Goal: Task Accomplishment & Management: Use online tool/utility

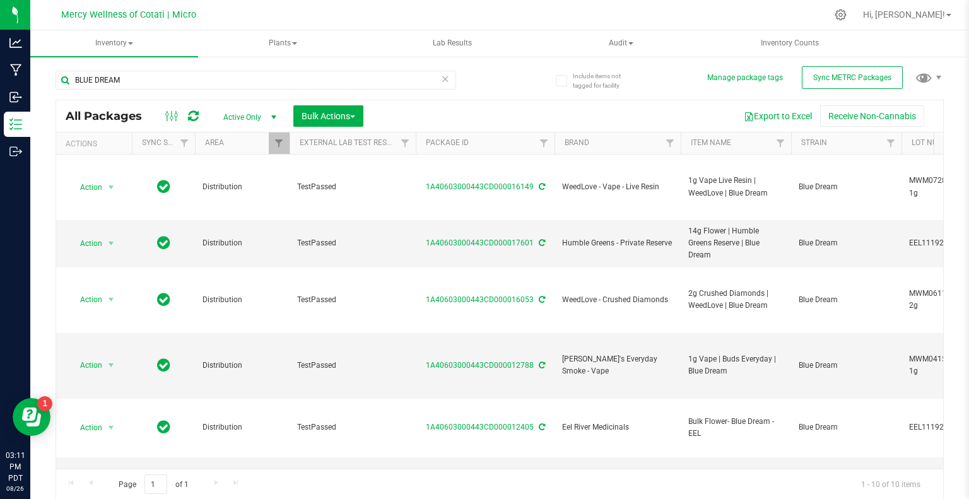
scroll to position [0, 333]
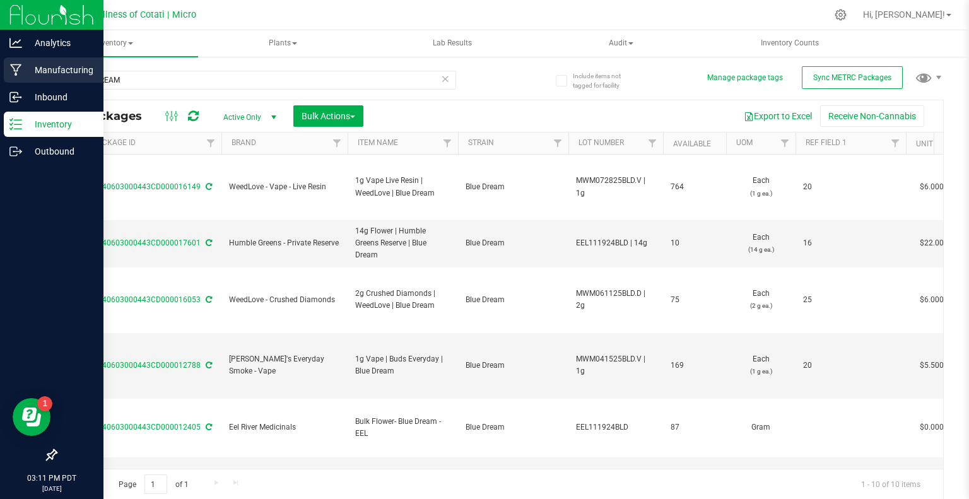
click at [67, 74] on p "Manufacturing" at bounding box center [60, 69] width 76 height 15
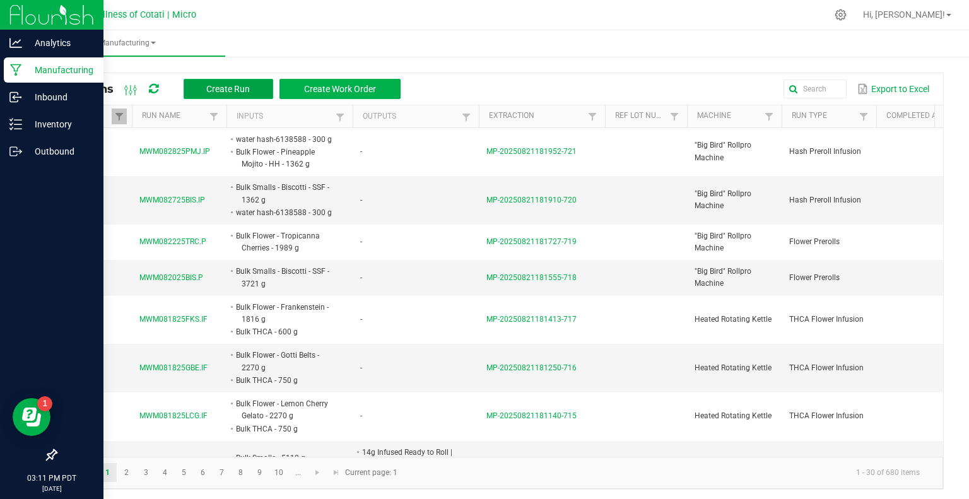
click at [221, 88] on span "Create Run" at bounding box center [228, 89] width 44 height 10
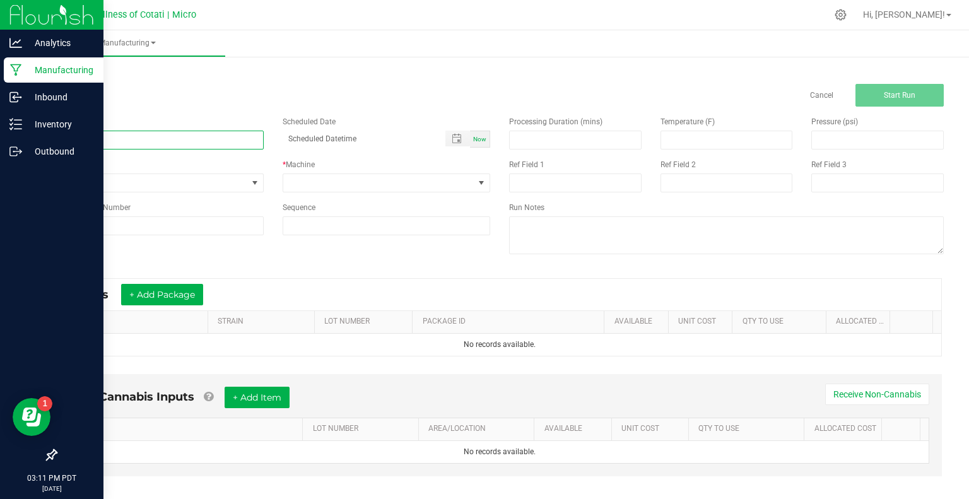
click at [156, 134] on input at bounding box center [159, 140] width 208 height 19
paste input "MWM090325AFT.D"
type input "MWM090325AFT.D"
click at [117, 191] on span "None" at bounding box center [151, 183] width 191 height 18
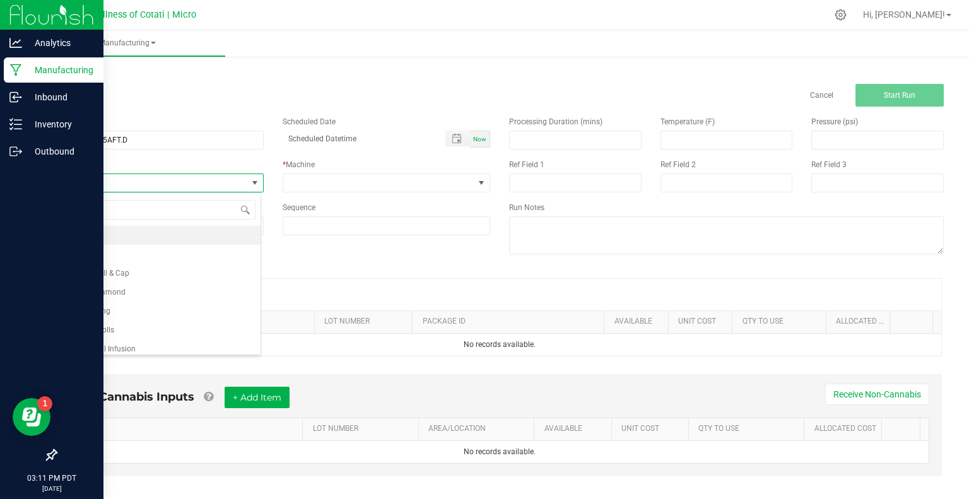
scroll to position [18, 205]
click at [114, 255] on li "Batching" at bounding box center [158, 254] width 204 height 19
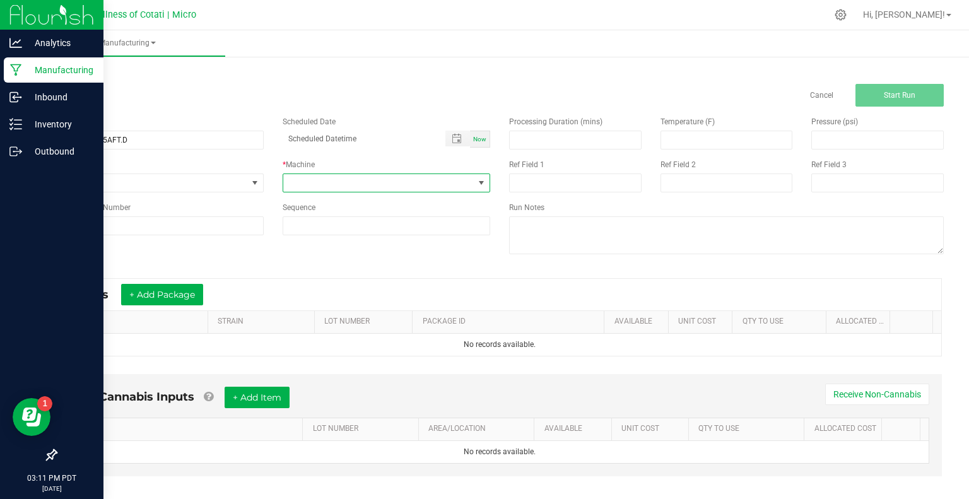
click at [379, 187] on span at bounding box center [378, 183] width 191 height 18
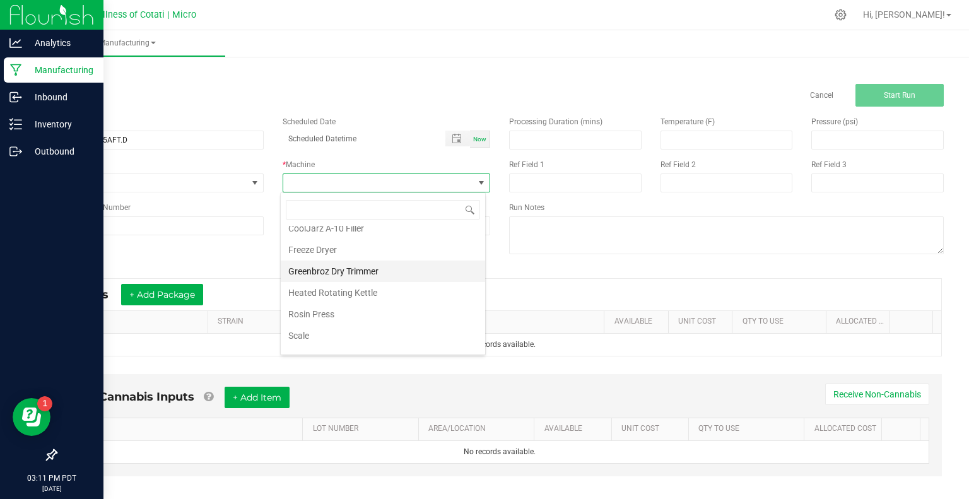
scroll to position [86, 0]
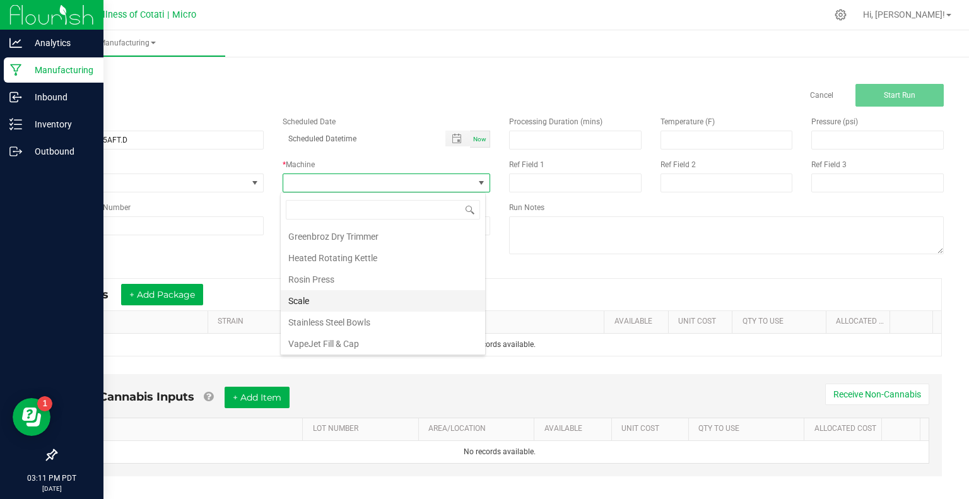
click at [331, 295] on li "Scale" at bounding box center [383, 300] width 204 height 21
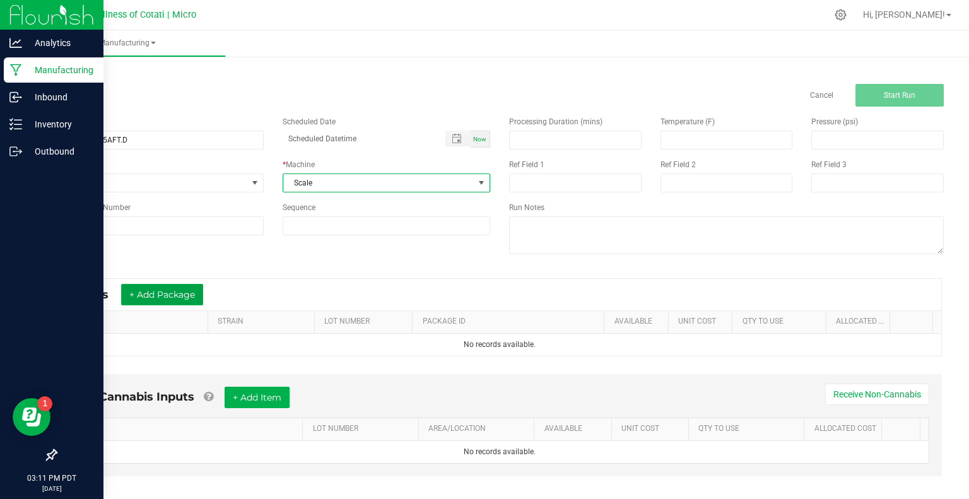
drag, startPoint x: 184, startPoint y: 286, endPoint x: 180, endPoint y: 307, distance: 21.9
click at [184, 288] on button "+ Add Package" at bounding box center [162, 294] width 82 height 21
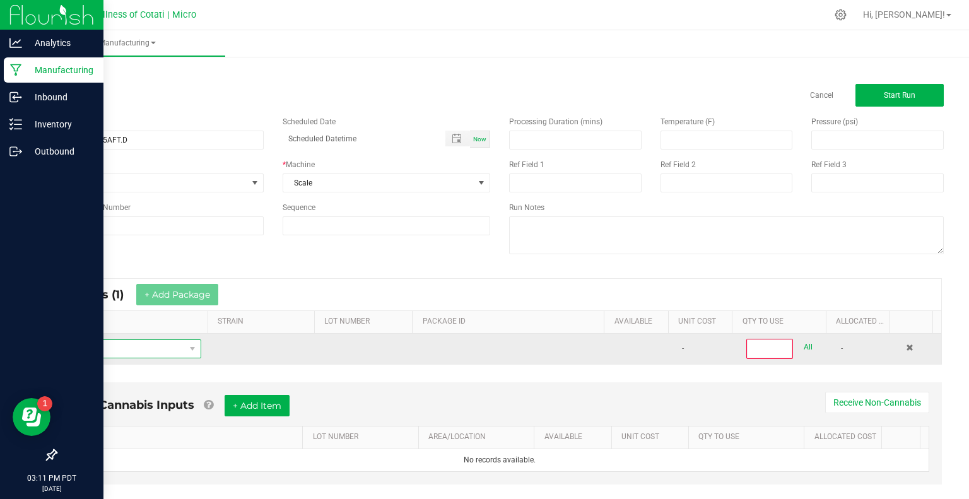
click at [173, 355] on span "NO DATA FOUND" at bounding box center [125, 349] width 119 height 18
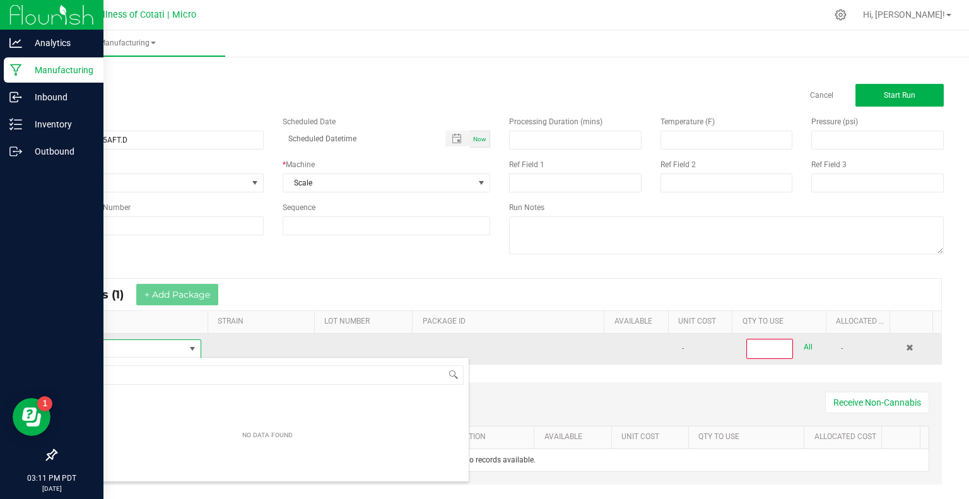
scroll to position [18, 131]
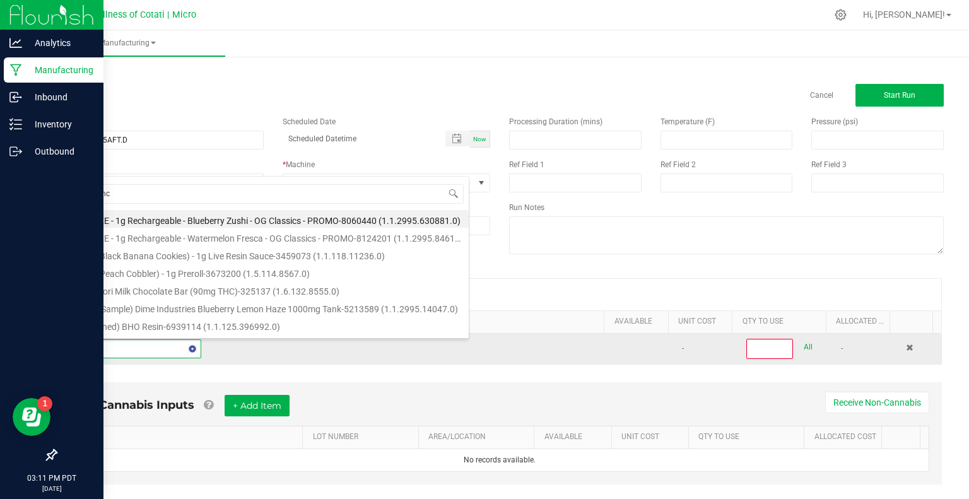
type input "bulk thca"
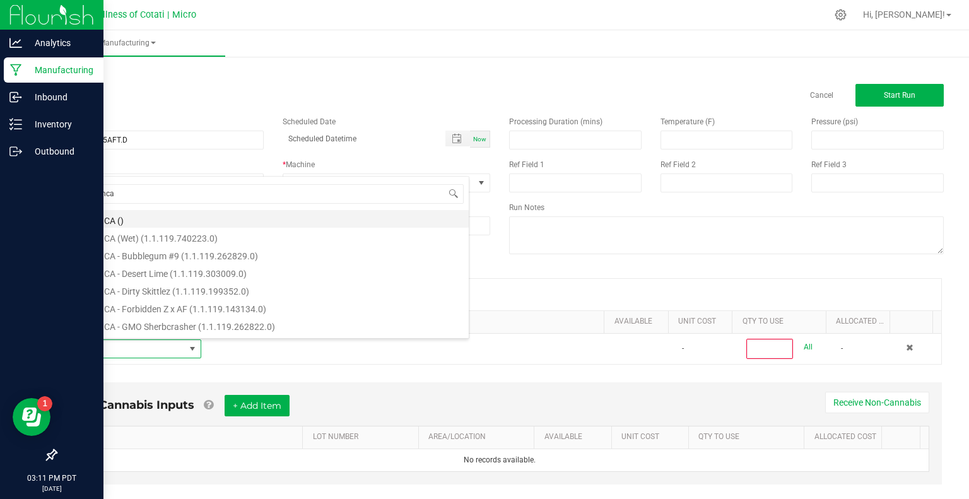
click at [126, 214] on li "Bulk THCA ()" at bounding box center [267, 219] width 402 height 18
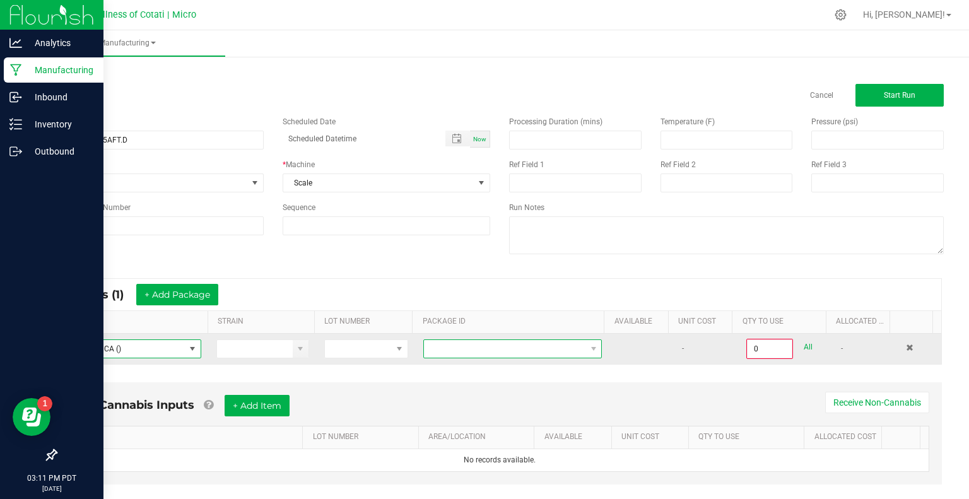
click at [481, 342] on span at bounding box center [504, 349] width 161 height 18
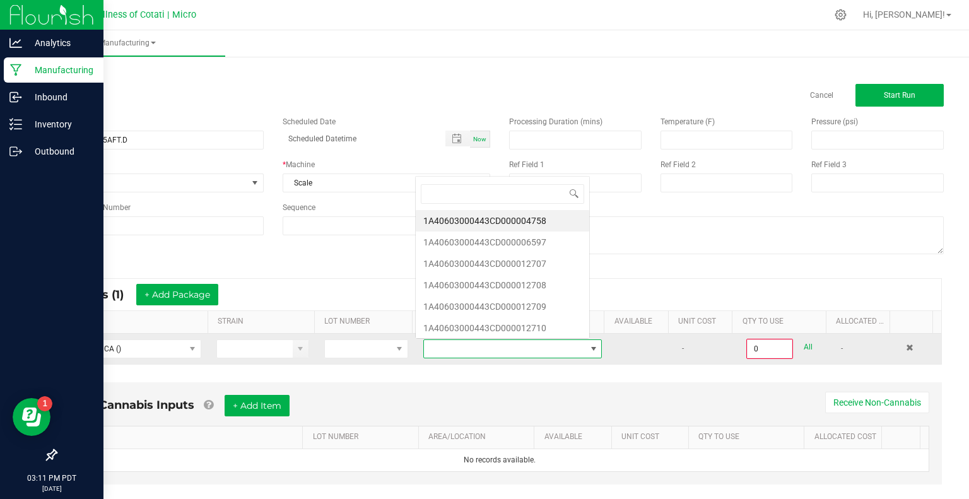
scroll to position [18, 172]
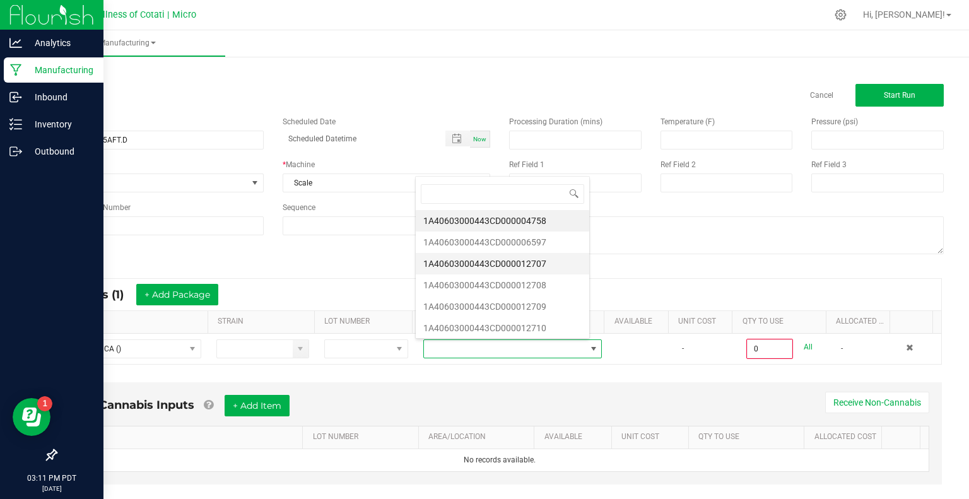
click at [506, 264] on li "1A40603000443CD000012707" at bounding box center [502, 263] width 173 height 21
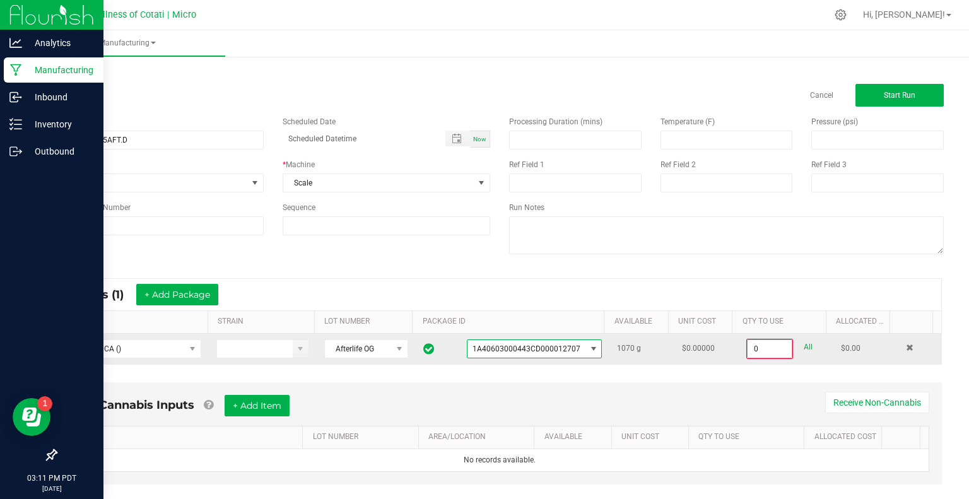
click at [757, 346] on input "0" at bounding box center [769, 349] width 44 height 18
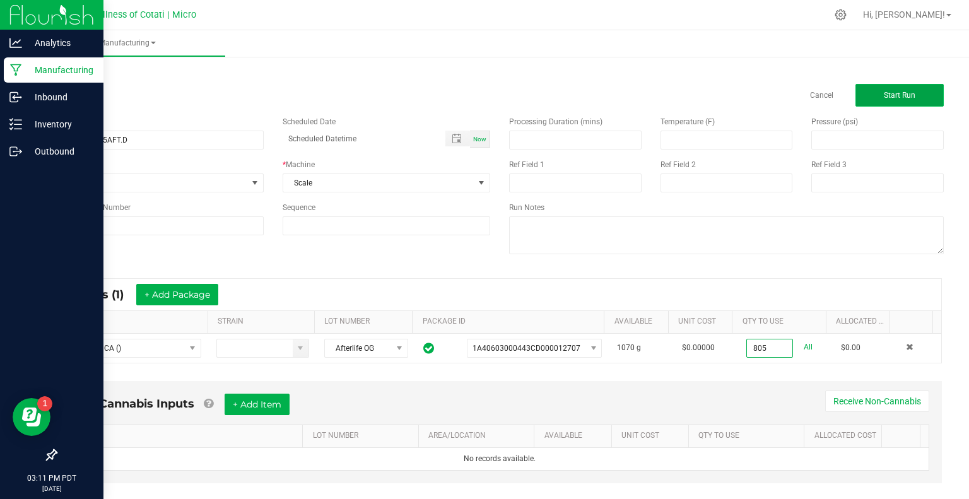
type input "805.0000 g"
click at [884, 94] on span "Start Run" at bounding box center [900, 95] width 32 height 9
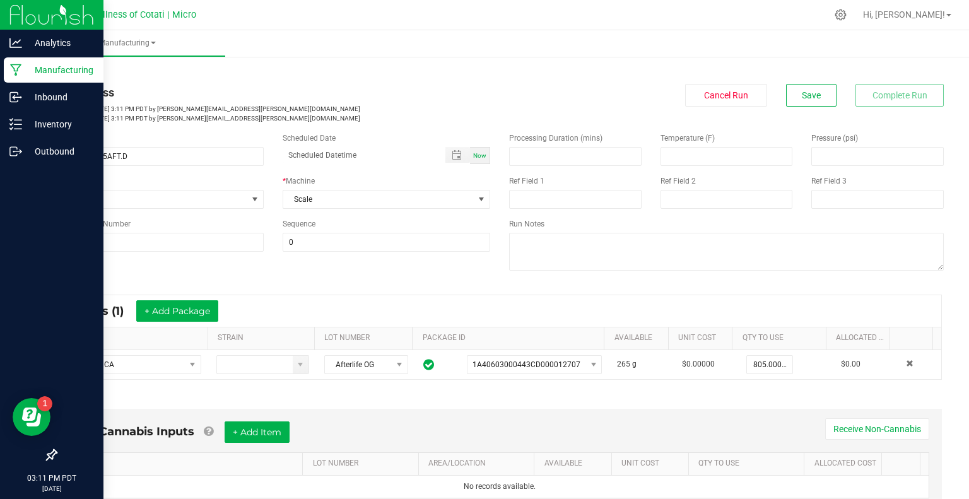
click at [84, 67] on link "< All Runs" at bounding box center [71, 71] width 33 height 9
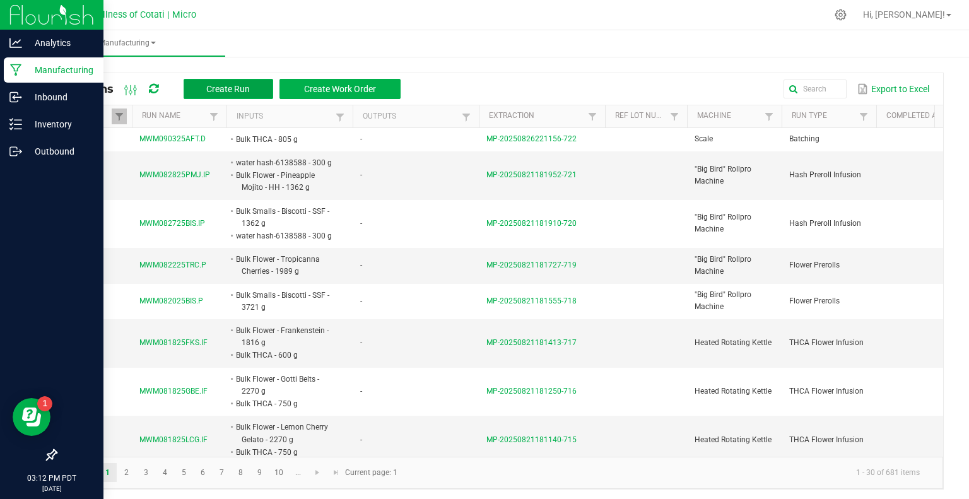
click at [240, 93] on span "Create Run" at bounding box center [228, 89] width 44 height 10
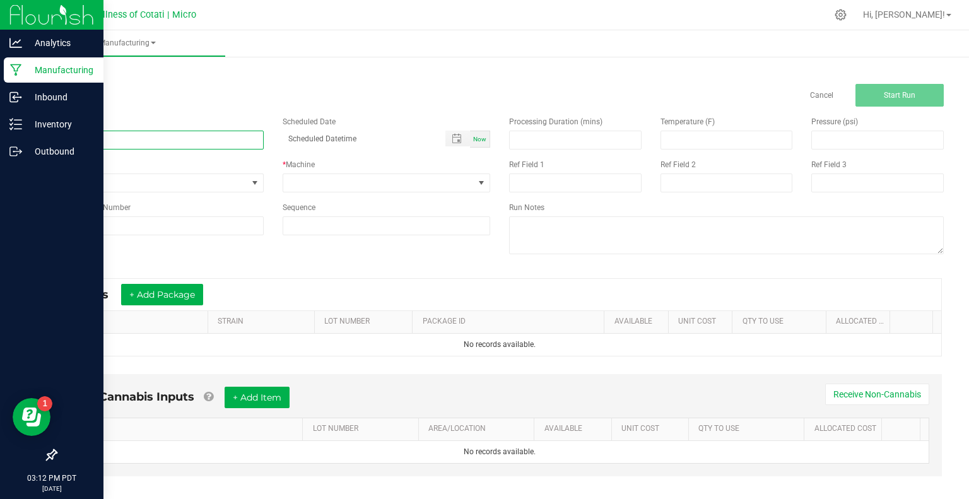
click at [116, 139] on input at bounding box center [159, 140] width 208 height 19
paste input "MWM090325BOO.D"
type input "MWM090325BOO.D"
click at [117, 185] on span "None" at bounding box center [151, 183] width 191 height 18
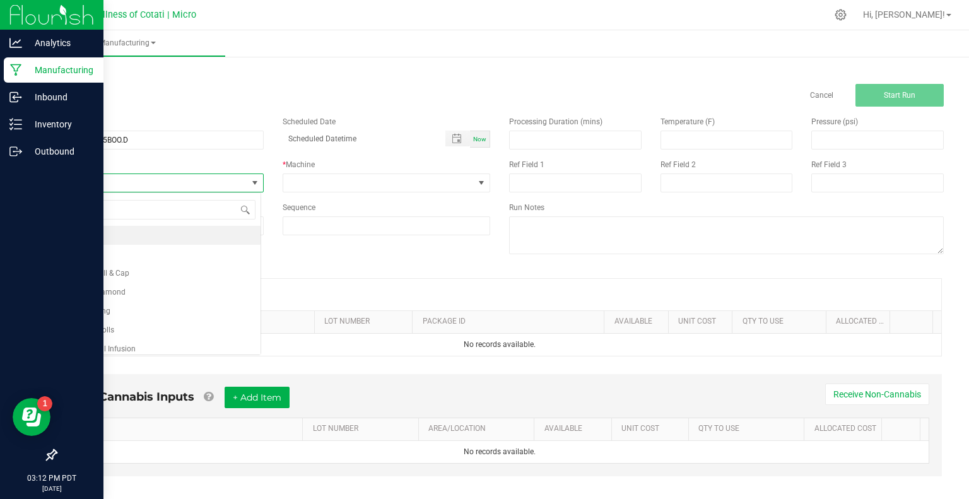
scroll to position [18, 205]
click at [103, 254] on li "Batching" at bounding box center [158, 254] width 204 height 19
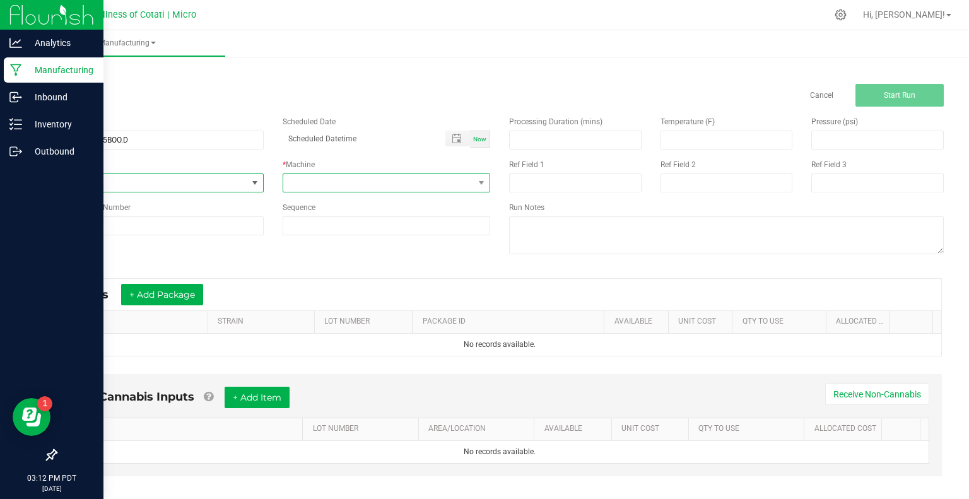
click at [306, 184] on span at bounding box center [378, 183] width 191 height 18
drag, startPoint x: 324, startPoint y: 303, endPoint x: 248, endPoint y: 287, distance: 77.9
click at [325, 303] on li "Scale" at bounding box center [383, 300] width 204 height 21
click at [185, 297] on button "+ Add Package" at bounding box center [162, 294] width 82 height 21
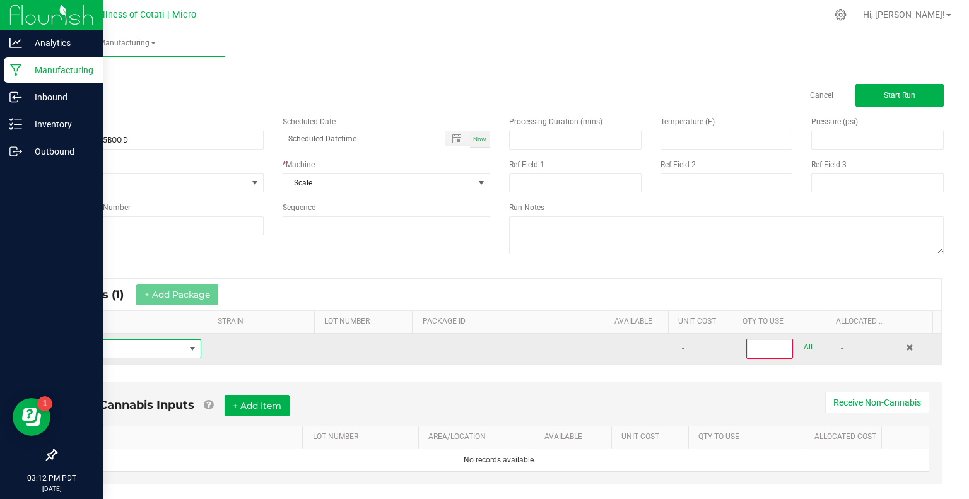
click at [160, 353] on span "NO DATA FOUND" at bounding box center [125, 349] width 119 height 18
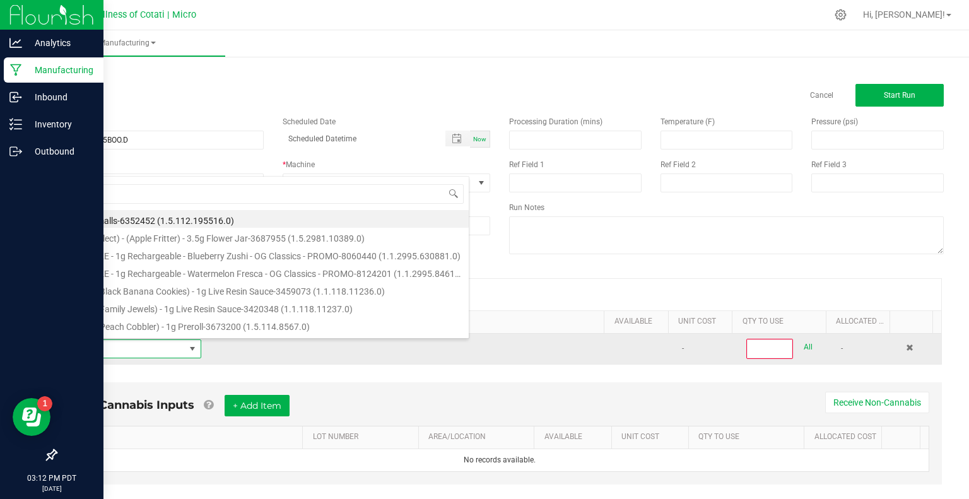
scroll to position [18, 131]
type input "bulk thca"
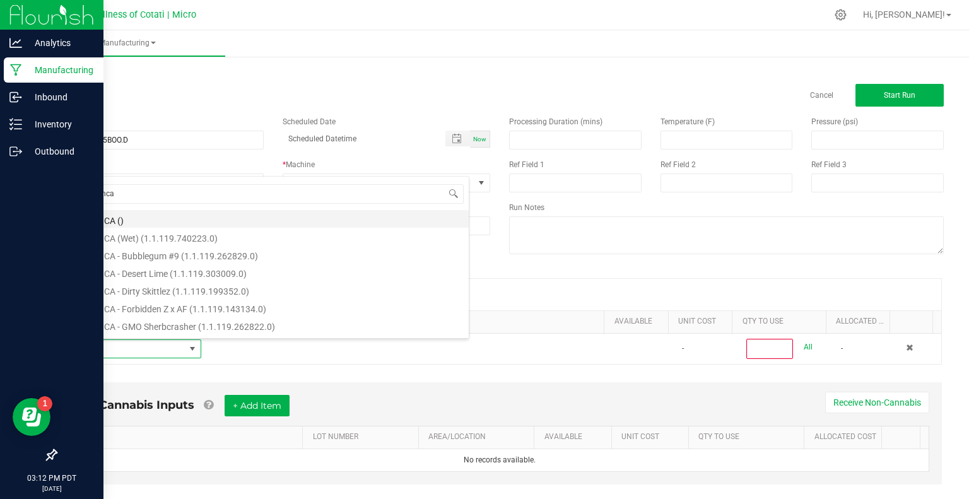
click at [106, 218] on li "Bulk THCA ()" at bounding box center [267, 219] width 402 height 18
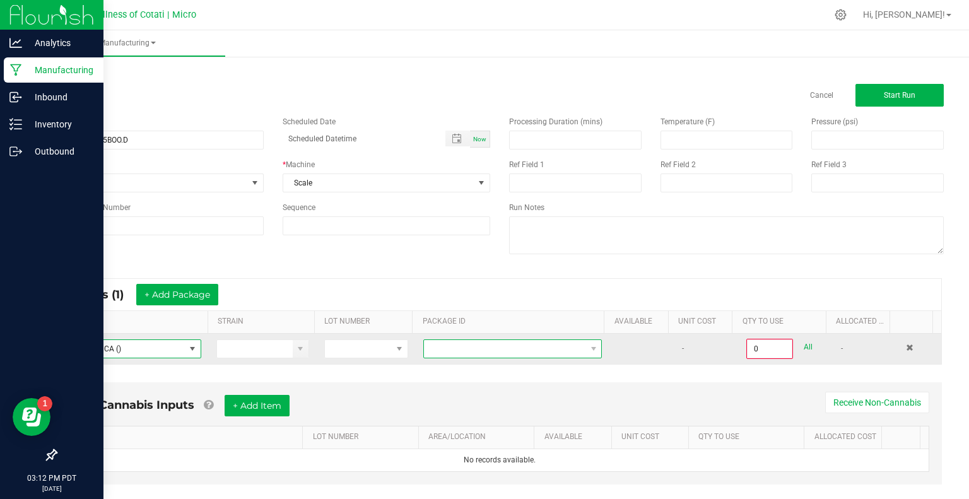
click at [495, 340] on span at bounding box center [504, 349] width 161 height 18
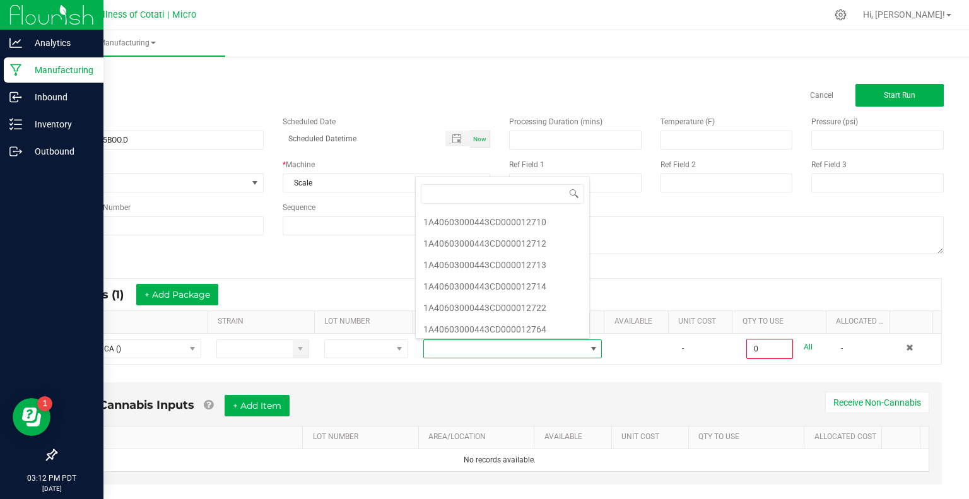
scroll to position [126, 0]
click at [520, 312] on li "1A40603000443CD000012764" at bounding box center [502, 308] width 173 height 21
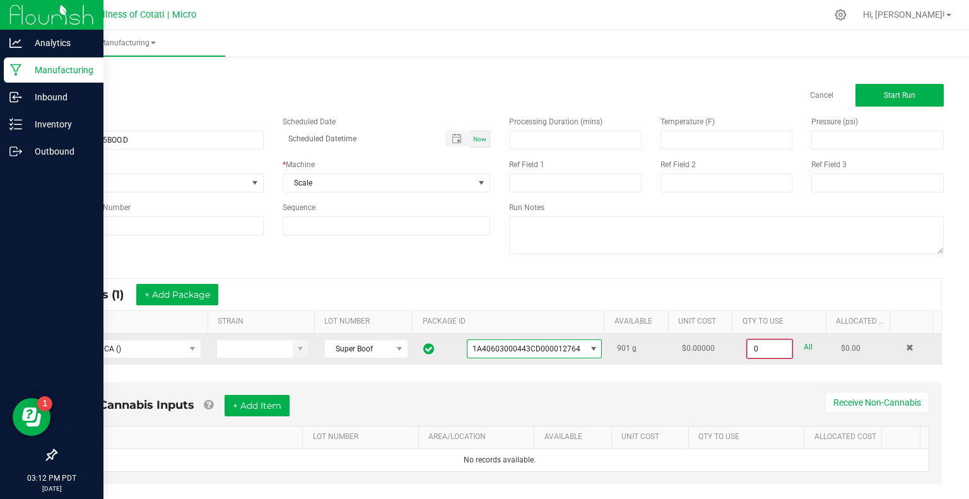
click at [747, 349] on input "0" at bounding box center [769, 349] width 44 height 18
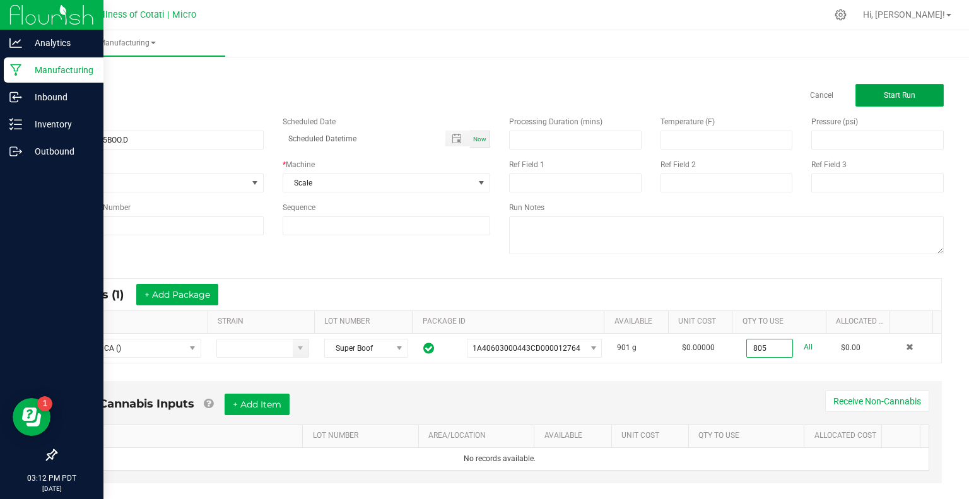
type input "805.0000 g"
click at [883, 100] on button "Start Run" at bounding box center [899, 95] width 88 height 23
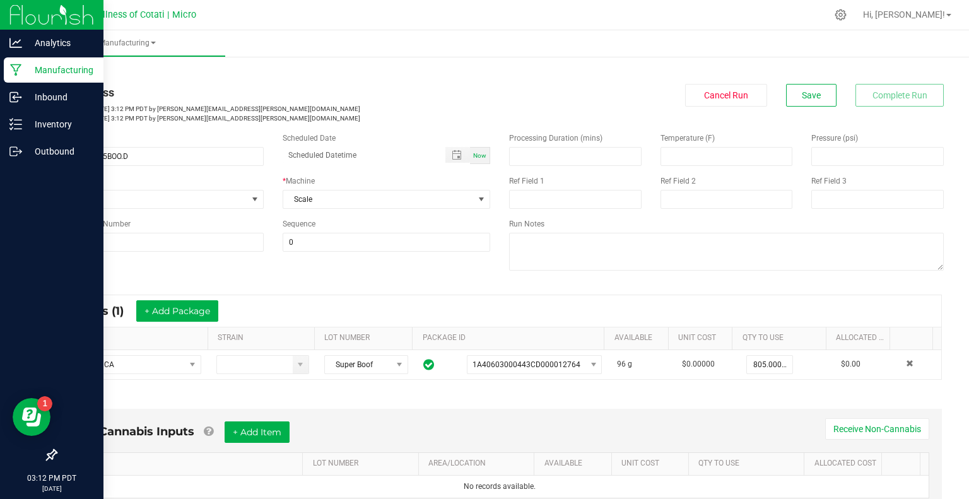
click at [69, 69] on link "< All Runs" at bounding box center [71, 71] width 33 height 9
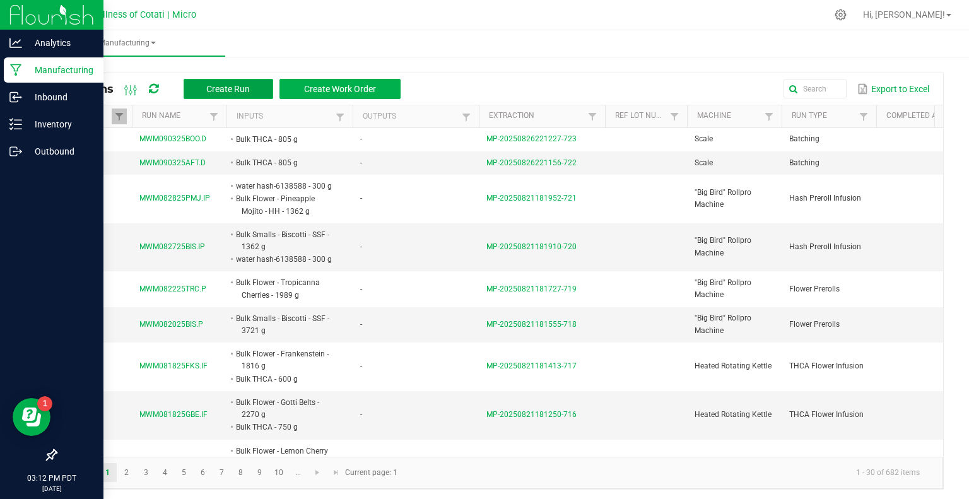
click at [246, 85] on span "Create Run" at bounding box center [228, 89] width 44 height 10
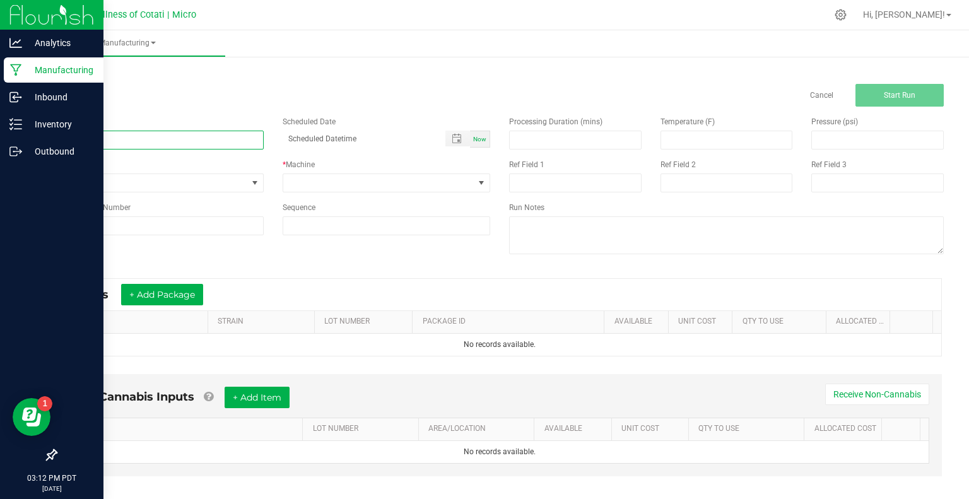
click at [197, 139] on input at bounding box center [159, 140] width 208 height 19
paste input "MWM090325SPM.D"
type input "MWM090325SPM.D"
drag, startPoint x: 102, startPoint y: 175, endPoint x: 126, endPoint y: 155, distance: 30.9
click at [102, 175] on span "None" at bounding box center [151, 183] width 191 height 18
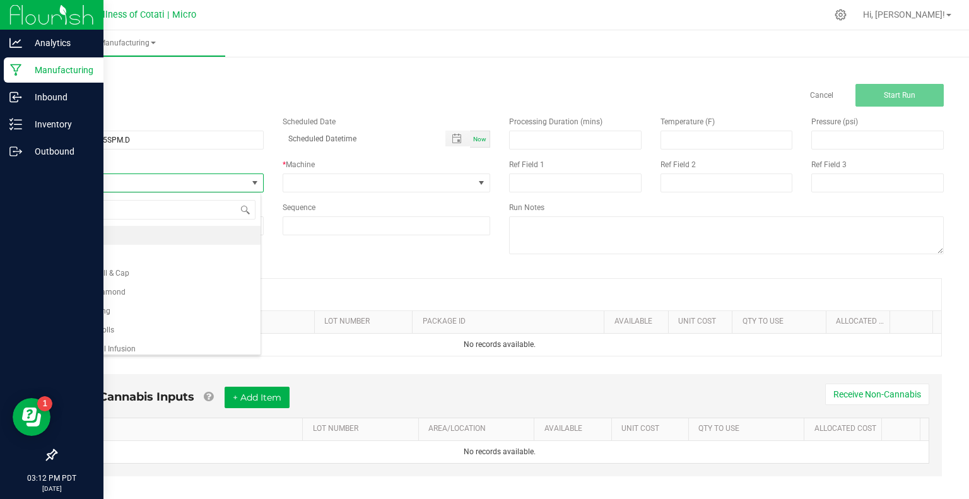
scroll to position [18, 205]
click at [109, 253] on li "Batching" at bounding box center [158, 254] width 204 height 19
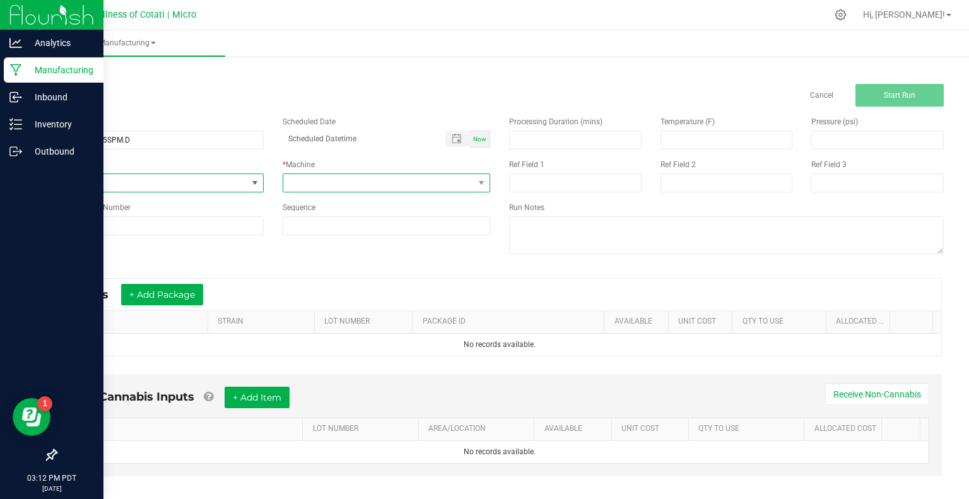
click at [320, 179] on span at bounding box center [387, 182] width 208 height 19
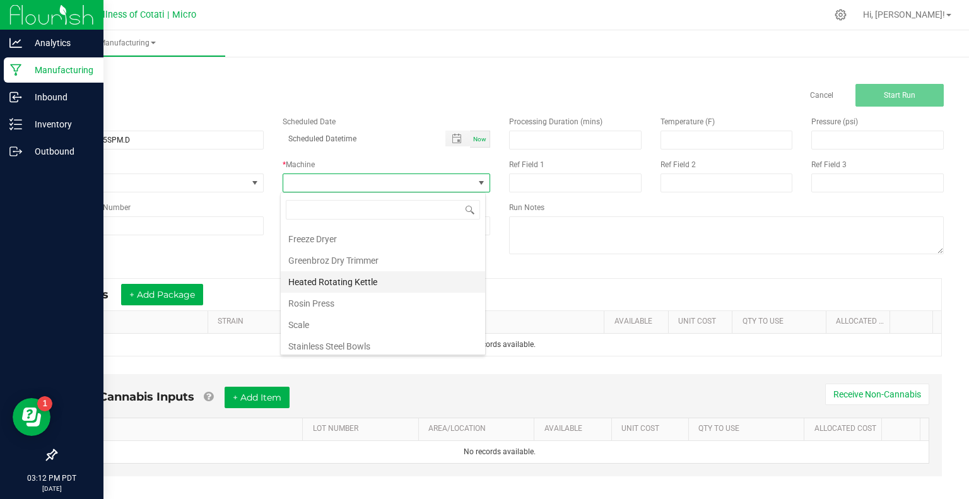
scroll to position [86, 0]
click at [325, 303] on li "Scale" at bounding box center [383, 300] width 204 height 21
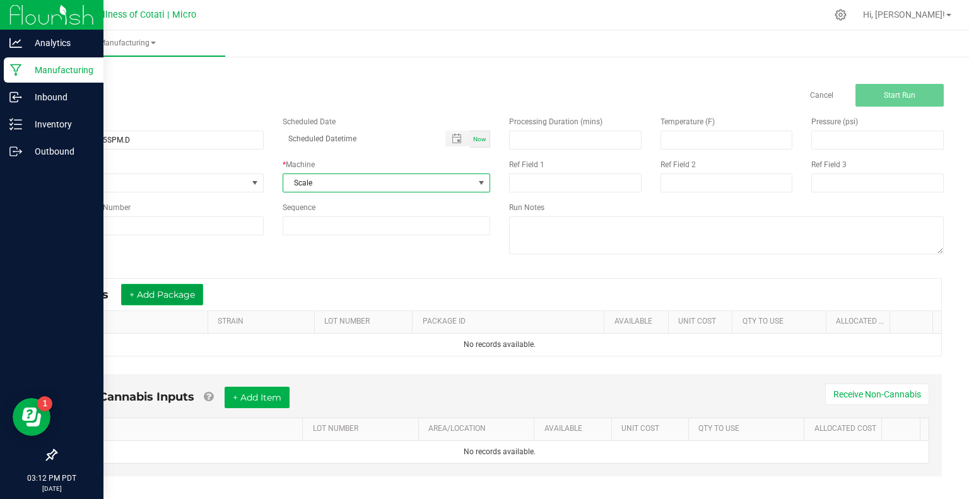
click at [173, 295] on button "+ Add Package" at bounding box center [162, 294] width 82 height 21
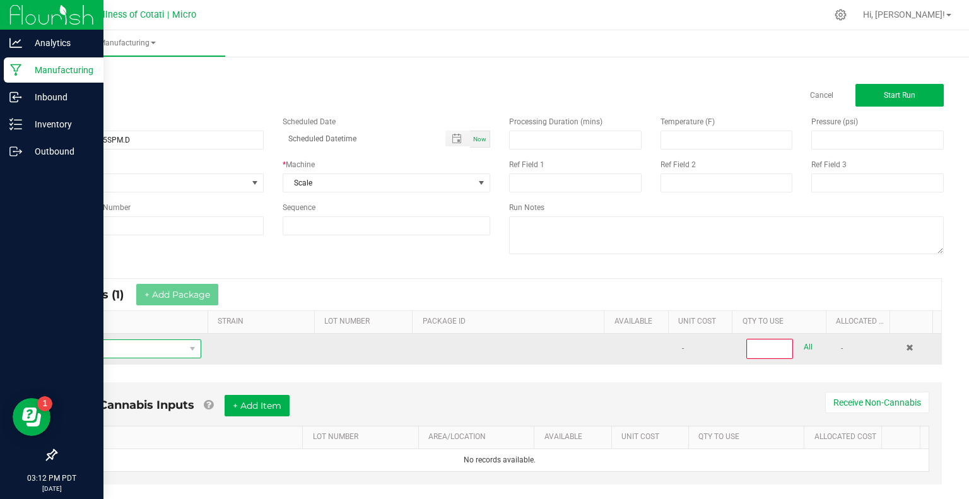
click at [155, 345] on span "NO DATA FOUND" at bounding box center [125, 349] width 119 height 18
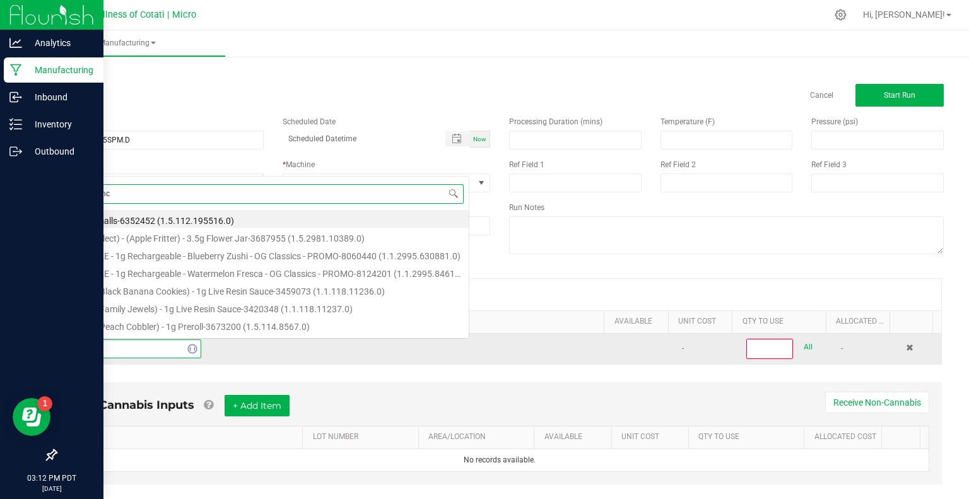
scroll to position [18, 131]
type input "bulk thca"
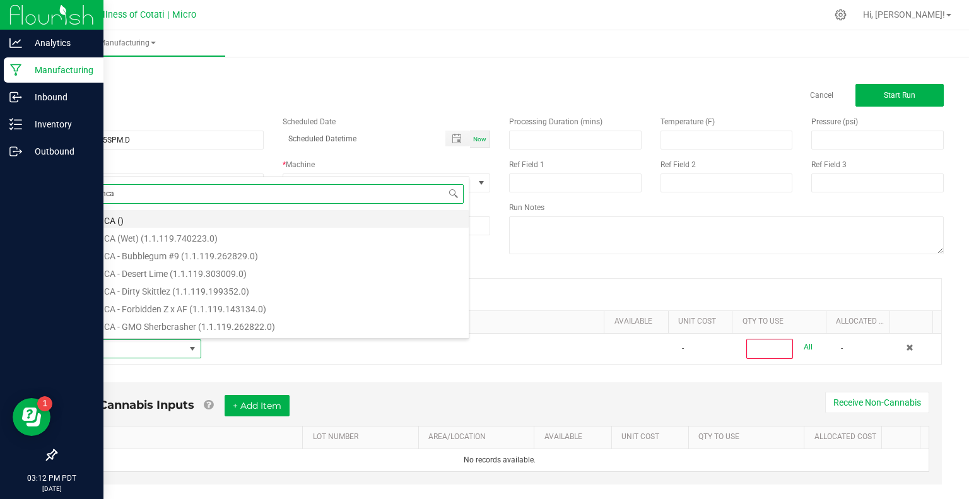
click at [122, 216] on li "Bulk THCA ()" at bounding box center [267, 219] width 402 height 18
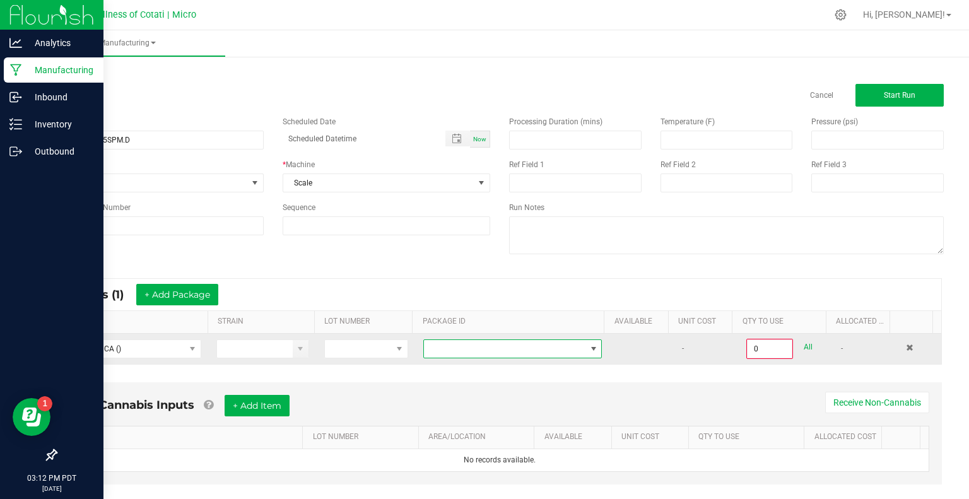
click at [516, 349] on span at bounding box center [504, 349] width 161 height 18
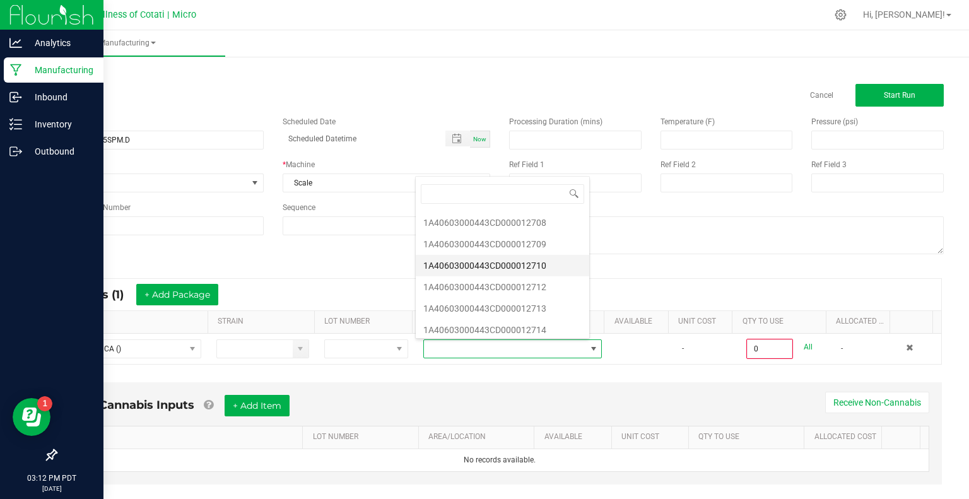
scroll to position [189, 0]
click at [527, 220] on li "1A40603000443CD000012722" at bounding box center [502, 224] width 173 height 21
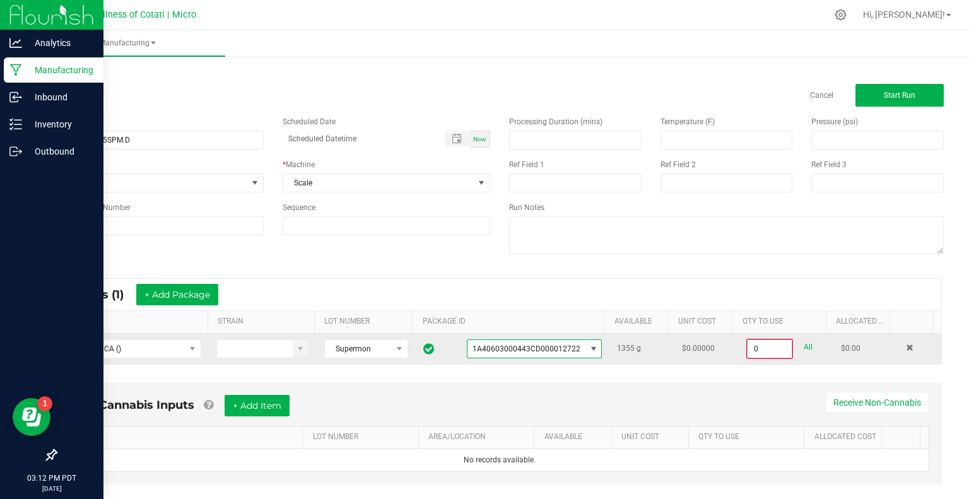
click at [747, 349] on input "0" at bounding box center [769, 349] width 44 height 18
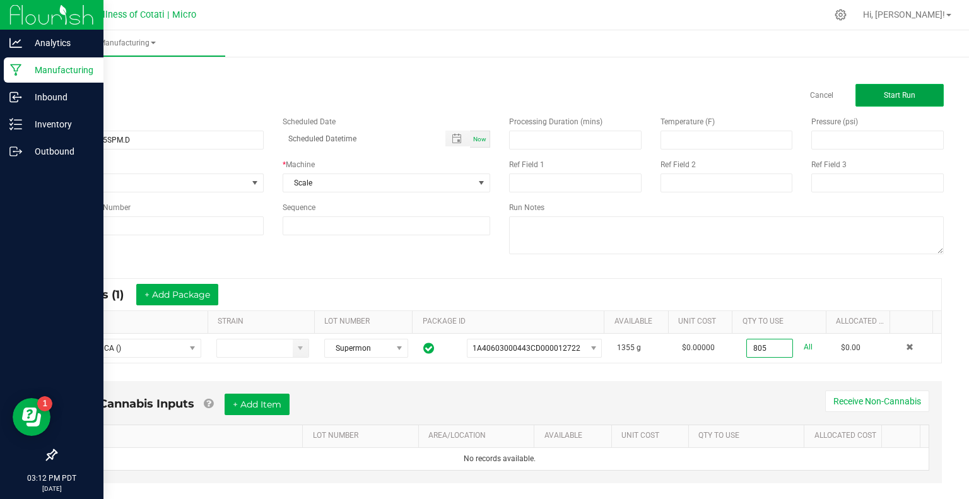
type input "805.0000 g"
click at [888, 91] on span "Start Run" at bounding box center [900, 95] width 32 height 9
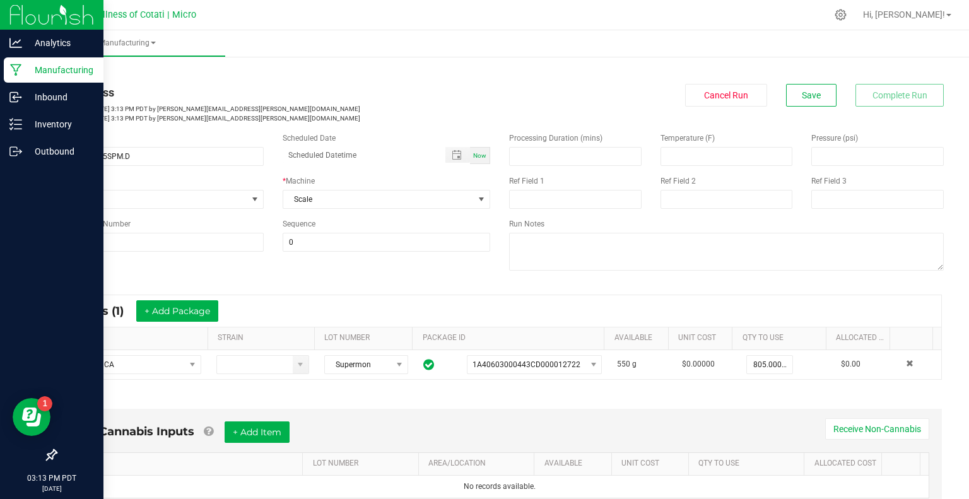
click at [79, 69] on link "< All Runs" at bounding box center [71, 71] width 33 height 9
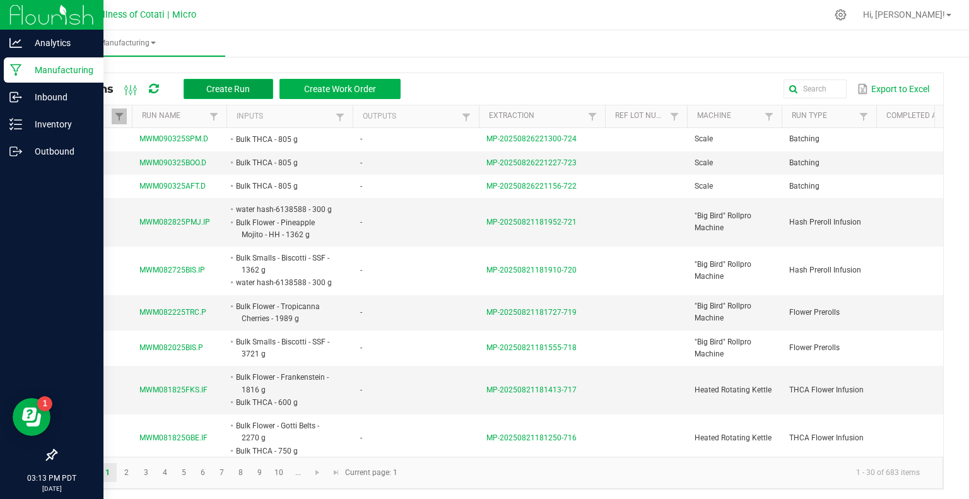
click at [240, 96] on button "Create Run" at bounding box center [229, 89] width 90 height 20
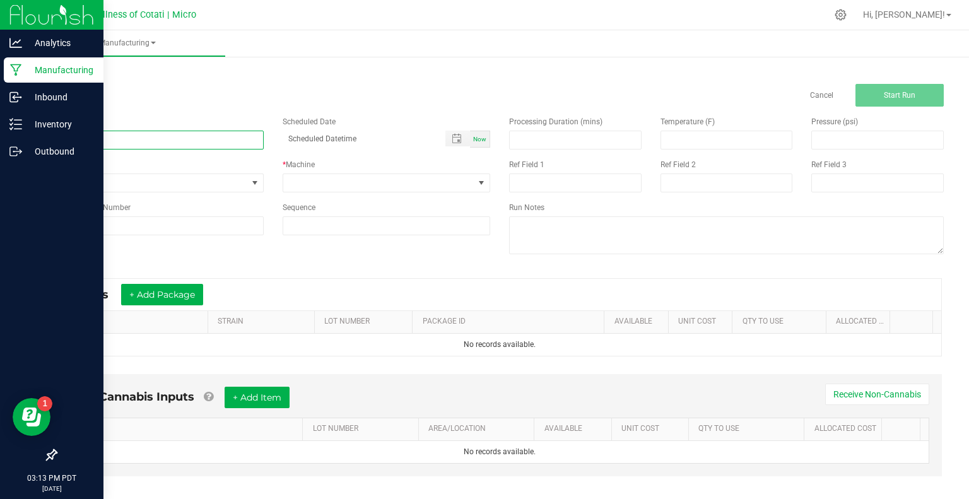
click at [157, 143] on input at bounding box center [159, 140] width 208 height 19
paste input "MWM090325BLD.D"
type input "MWM090325BLD.D"
click at [100, 191] on span "None" at bounding box center [159, 182] width 208 height 19
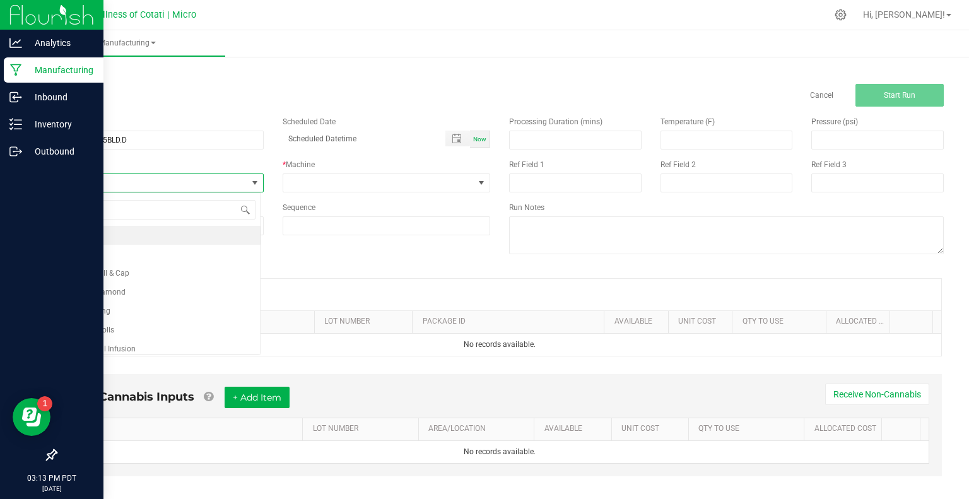
scroll to position [18, 205]
click at [71, 257] on span "Batching" at bounding box center [79, 254] width 30 height 13
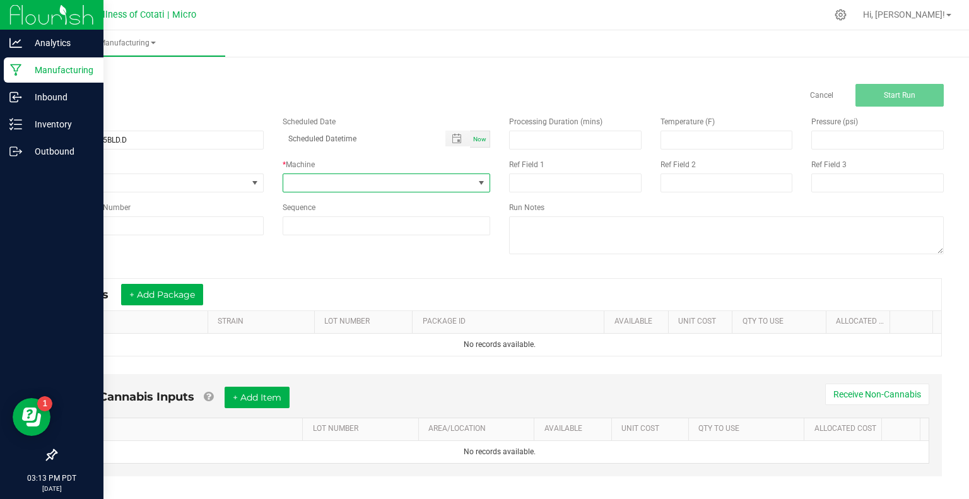
click at [338, 184] on span at bounding box center [378, 183] width 191 height 18
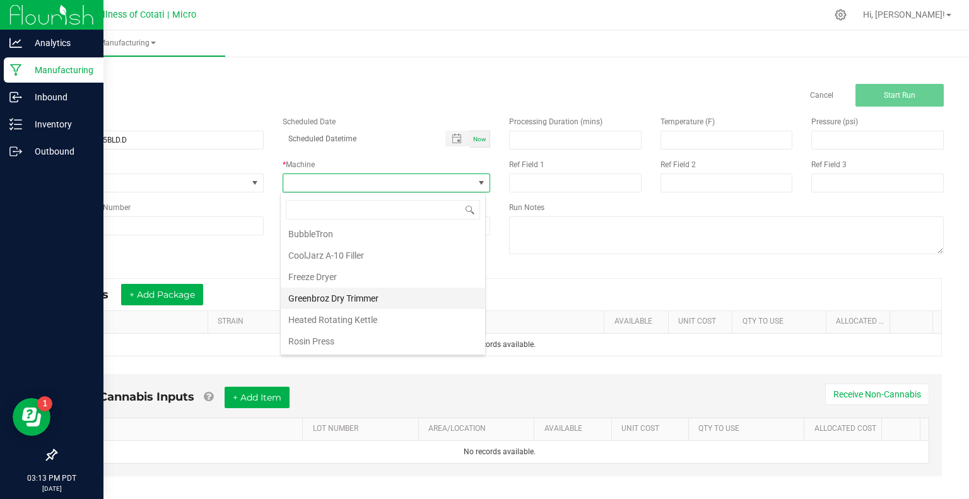
scroll to position [86, 0]
click at [322, 290] on li "Scale" at bounding box center [383, 300] width 204 height 21
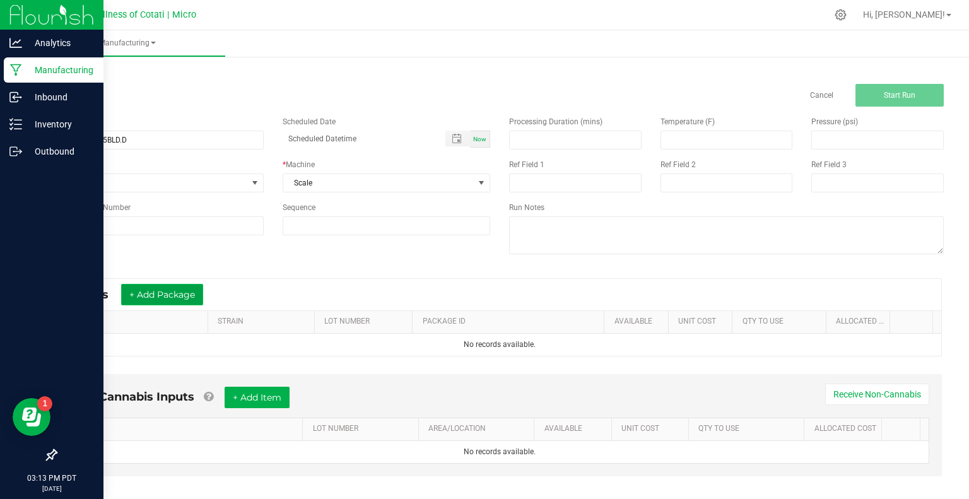
click at [197, 289] on button "+ Add Package" at bounding box center [162, 294] width 82 height 21
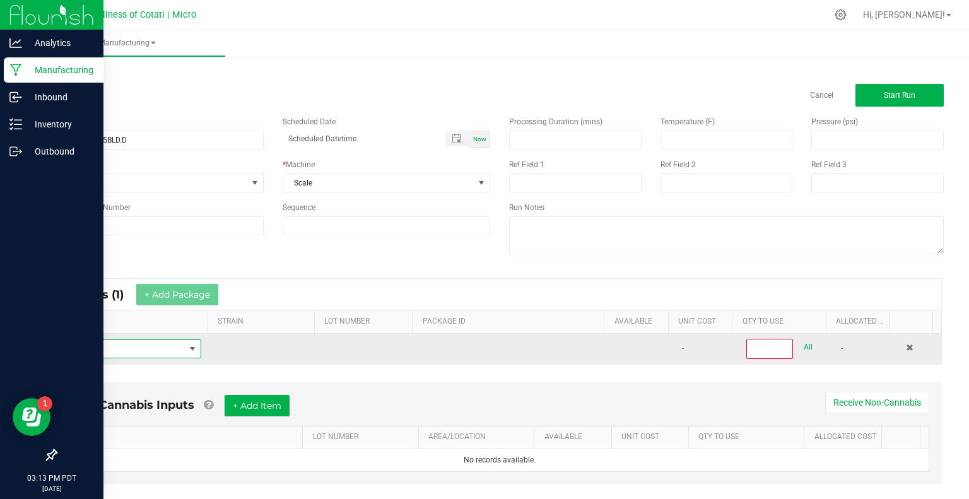
click at [191, 352] on span "NO DATA FOUND" at bounding box center [192, 349] width 10 height 10
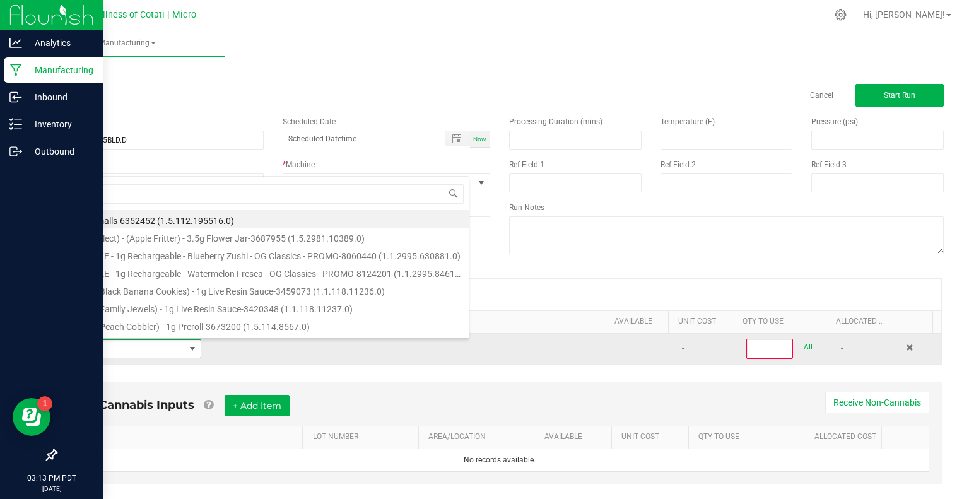
scroll to position [18, 131]
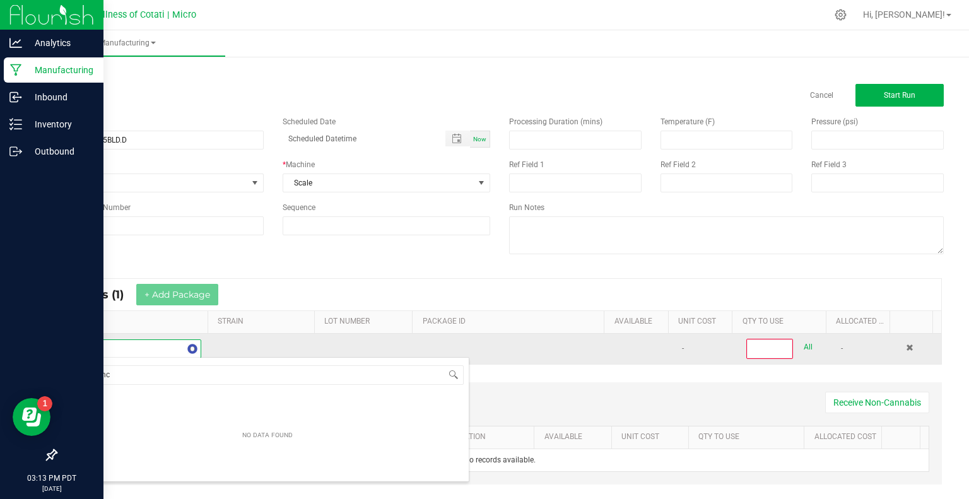
type input "bulk thca"
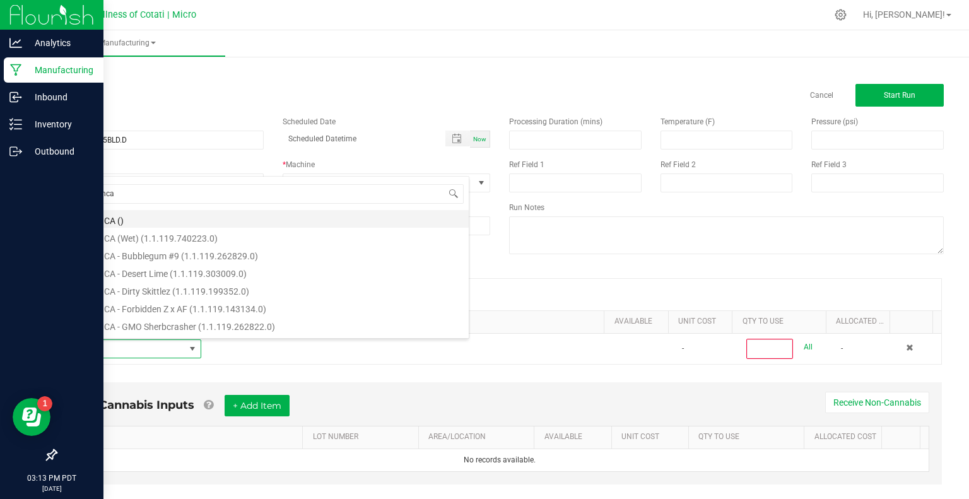
click at [119, 221] on li "Bulk THCA ()" at bounding box center [267, 219] width 402 height 18
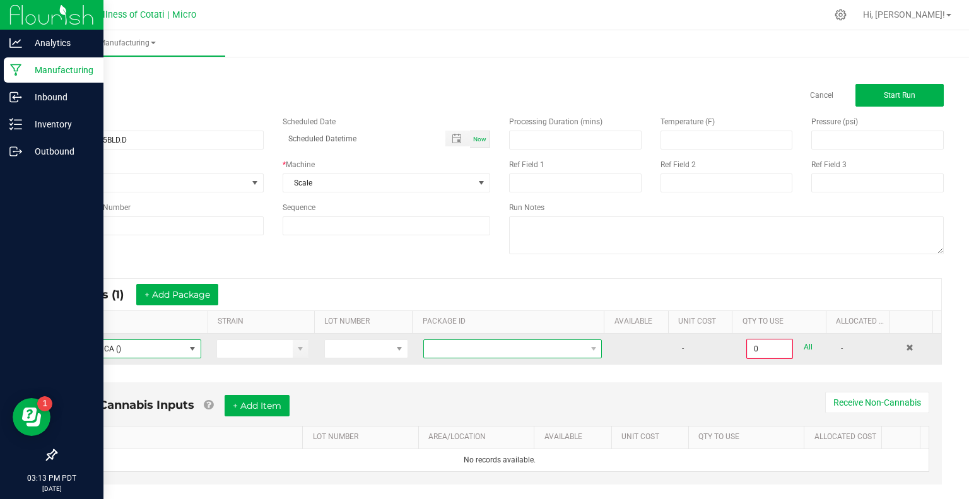
click at [446, 349] on span at bounding box center [504, 349] width 161 height 18
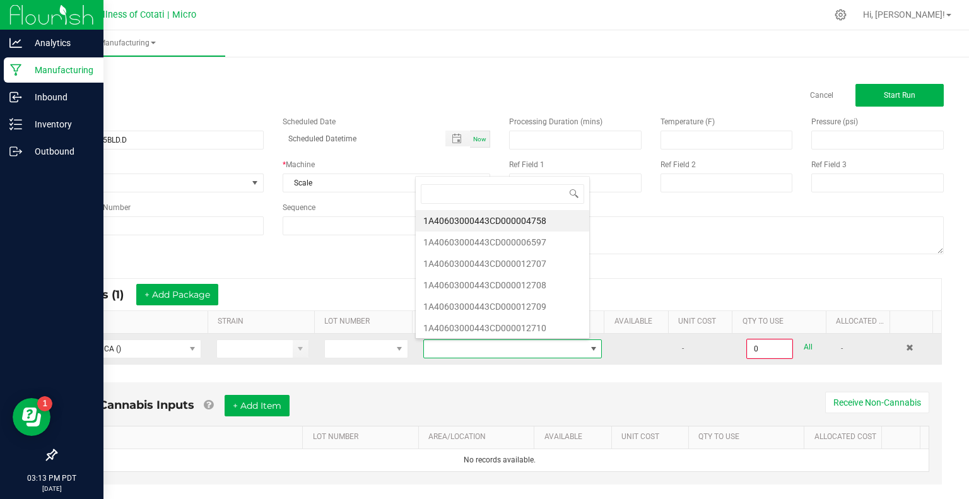
scroll to position [18, 172]
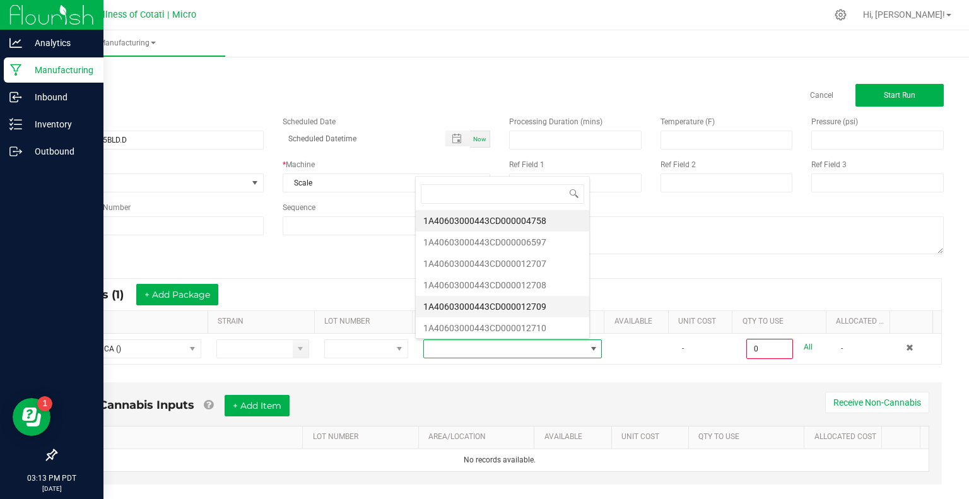
click at [489, 314] on li "1A40603000443CD000012709" at bounding box center [502, 306] width 173 height 21
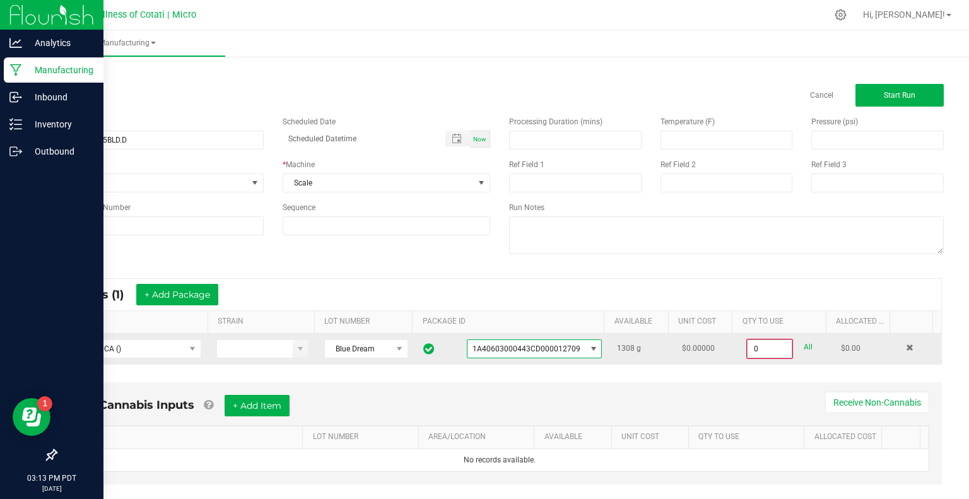
click at [752, 346] on input "0" at bounding box center [769, 349] width 44 height 18
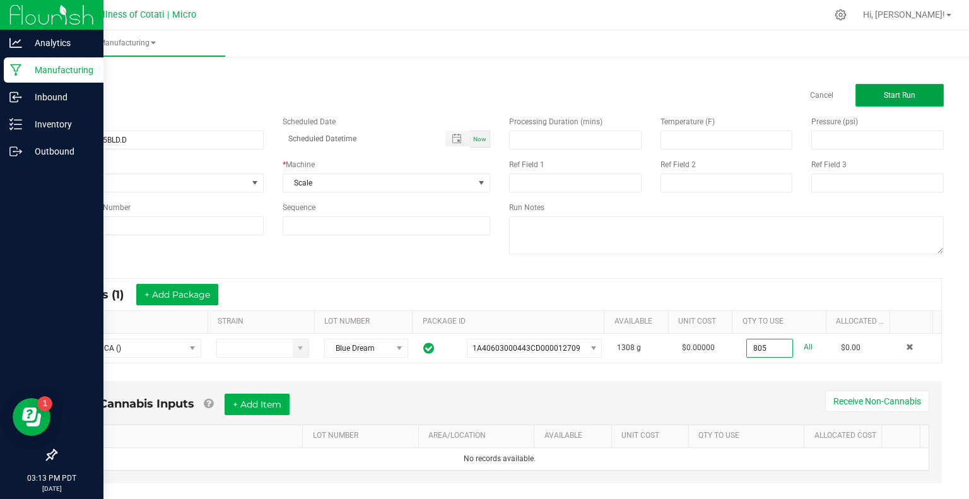
type input "805.0000 g"
click at [884, 98] on span "Start Run" at bounding box center [900, 95] width 32 height 9
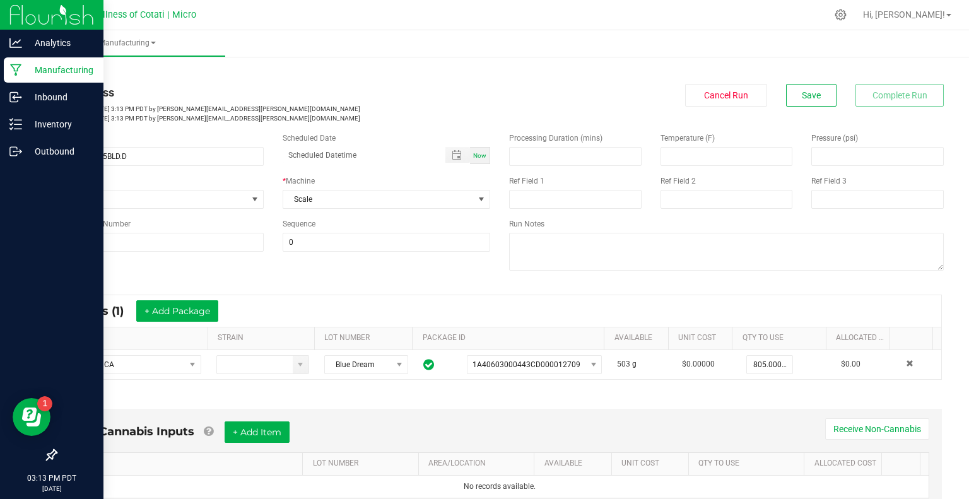
click at [67, 67] on link "< All Runs" at bounding box center [71, 71] width 33 height 9
